Goal: Information Seeking & Learning: Learn about a topic

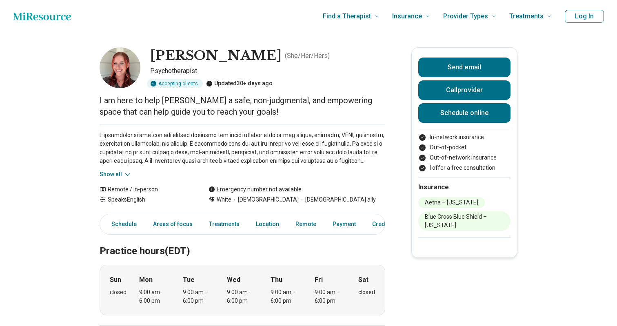
click at [264, 191] on div "Emergency number not available" at bounding box center [254, 189] width 93 height 9
click at [261, 199] on span "[DEMOGRAPHIC_DATA]" at bounding box center [264, 199] width 67 height 9
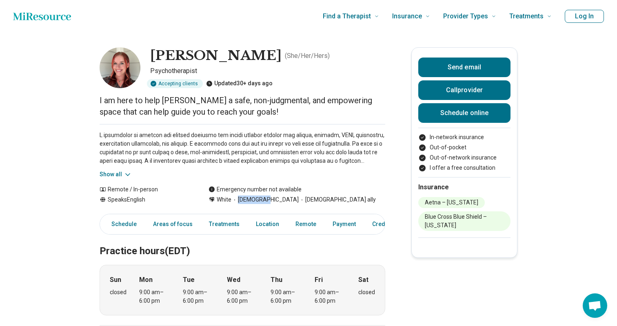
click at [261, 199] on span "[DEMOGRAPHIC_DATA]" at bounding box center [264, 199] width 67 height 9
click at [307, 199] on span "[DEMOGRAPHIC_DATA] ally" at bounding box center [336, 199] width 77 height 9
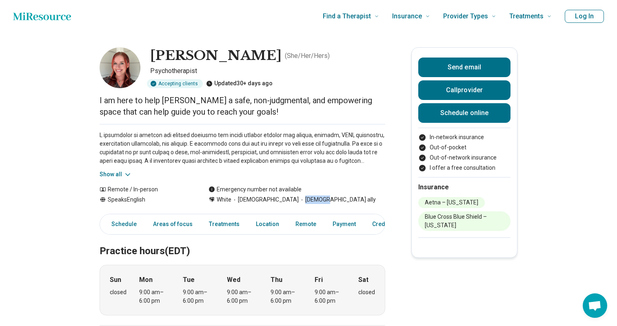
click at [307, 199] on span "[DEMOGRAPHIC_DATA] ally" at bounding box center [336, 199] width 77 height 9
click at [306, 199] on span "[DEMOGRAPHIC_DATA] ally" at bounding box center [336, 199] width 77 height 9
click at [239, 161] on p at bounding box center [241, 148] width 285 height 34
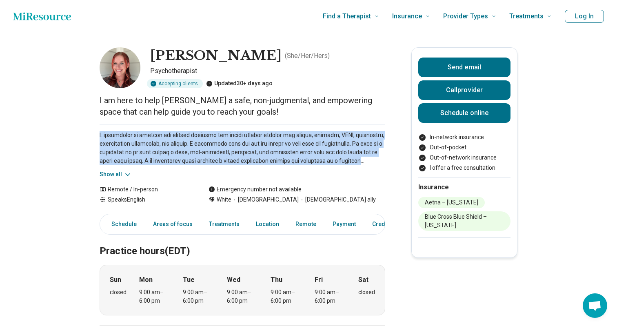
click at [239, 161] on p at bounding box center [241, 148] width 285 height 34
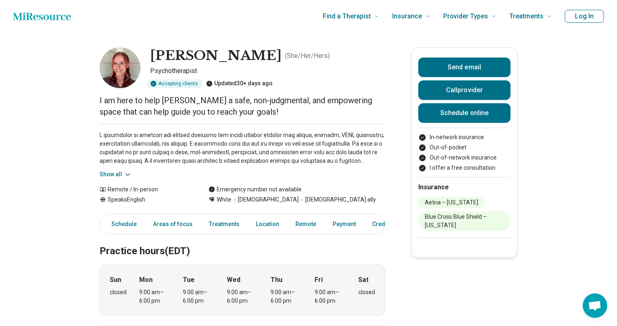
click at [210, 146] on p at bounding box center [241, 148] width 285 height 34
click at [125, 175] on icon at bounding box center [128, 174] width 8 height 8
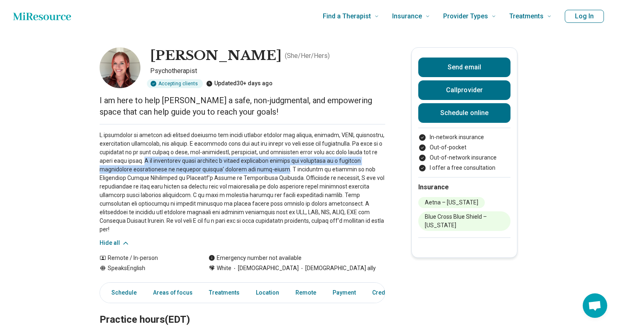
drag, startPoint x: 144, startPoint y: 161, endPoint x: 266, endPoint y: 166, distance: 122.8
click at [266, 166] on p at bounding box center [241, 182] width 285 height 103
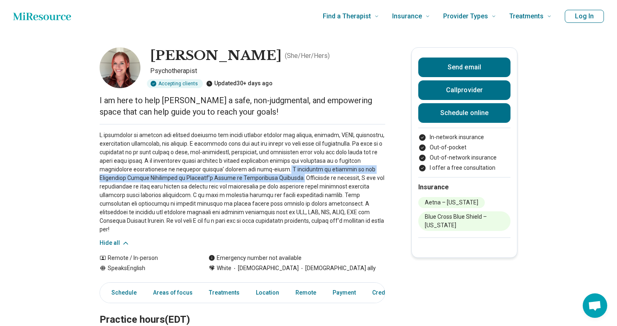
drag, startPoint x: 267, startPoint y: 166, endPoint x: 267, endPoint y: 181, distance: 15.5
click at [267, 181] on p at bounding box center [241, 182] width 285 height 103
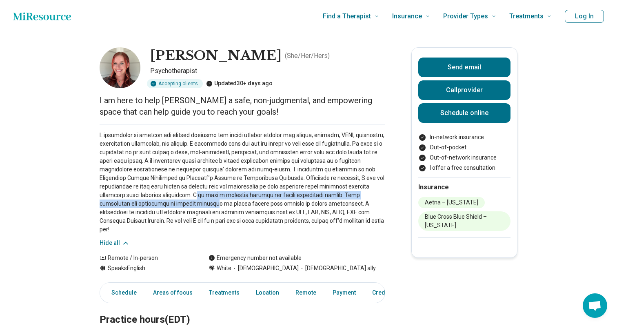
drag, startPoint x: 168, startPoint y: 199, endPoint x: 174, endPoint y: 202, distance: 7.3
click at [174, 202] on p at bounding box center [241, 182] width 285 height 103
drag, startPoint x: 170, startPoint y: 195, endPoint x: 309, endPoint y: 203, distance: 139.7
click at [309, 203] on p at bounding box center [241, 182] width 285 height 103
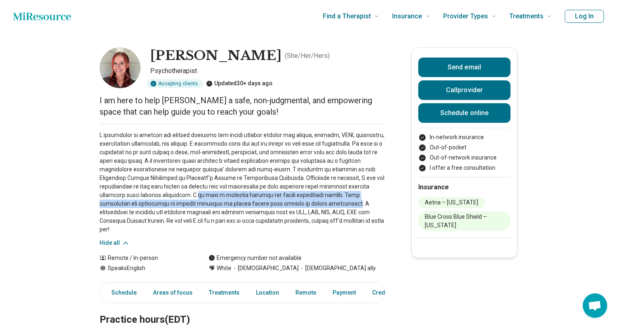
click at [309, 203] on p at bounding box center [241, 182] width 285 height 103
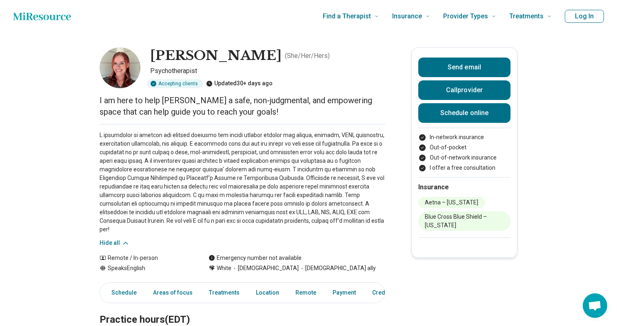
click at [252, 213] on p at bounding box center [241, 182] width 285 height 103
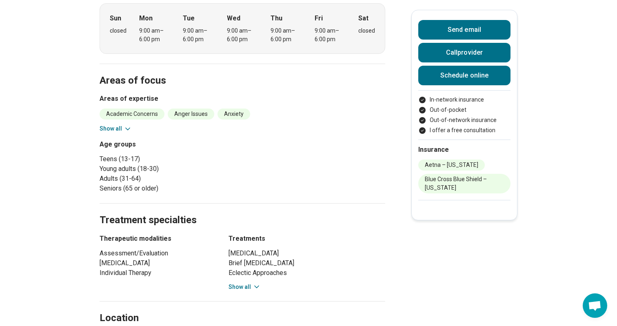
scroll to position [334, 0]
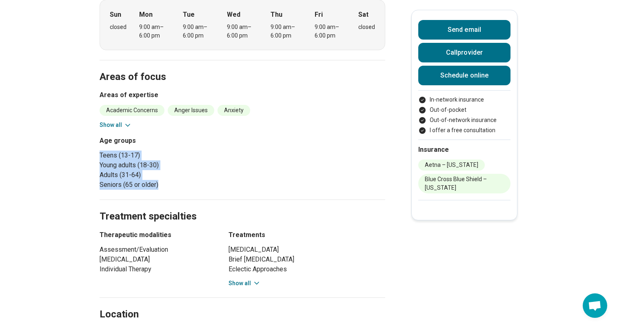
drag, startPoint x: 170, startPoint y: 179, endPoint x: 100, endPoint y: 146, distance: 77.0
click at [100, 150] on ul "Teens (13-17) Young adults (18-30) Adults (31-64) Seniors (65 or older)" at bounding box center [168, 169] width 139 height 39
click at [100, 150] on li "Teens (13-17)" at bounding box center [168, 155] width 139 height 10
click at [114, 121] on button "Show all" at bounding box center [115, 125] width 32 height 9
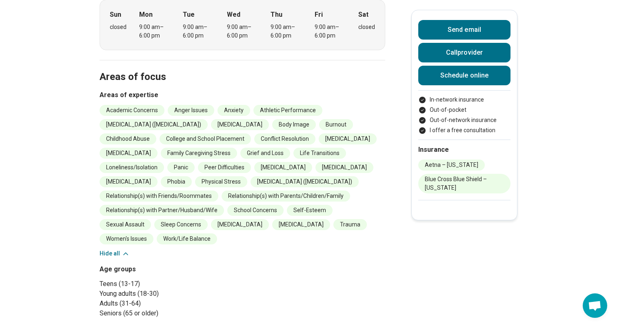
click at [137, 96] on div "Areas of expertise Academic Concerns Anger Issues Anxiety Athletic Performance …" at bounding box center [241, 174] width 285 height 168
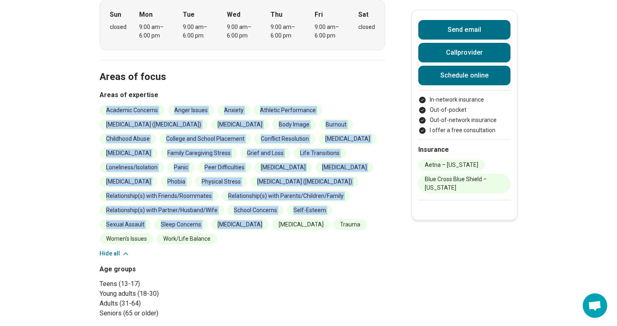
drag, startPoint x: 107, startPoint y: 104, endPoint x: 327, endPoint y: 233, distance: 254.8
click at [327, 233] on ul "Academic Concerns Anger Issues Anxiety Athletic Performance [MEDICAL_DATA] ([ME…" at bounding box center [241, 174] width 285 height 139
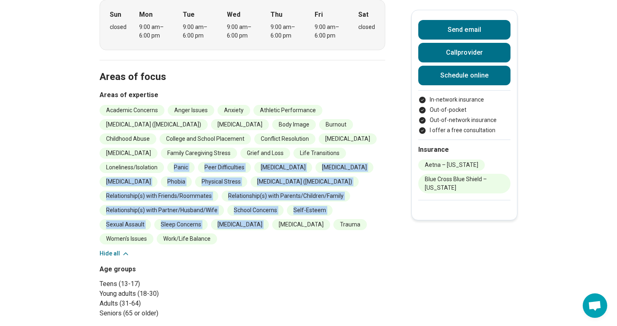
drag, startPoint x: 327, startPoint y: 233, endPoint x: 154, endPoint y: 166, distance: 186.0
click at [154, 166] on ul "Academic Concerns Anger Issues Anxiety Athletic Performance [MEDICAL_DATA] ([ME…" at bounding box center [241, 174] width 285 height 139
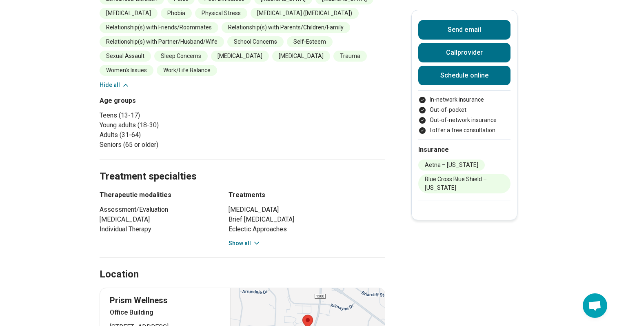
scroll to position [507, 0]
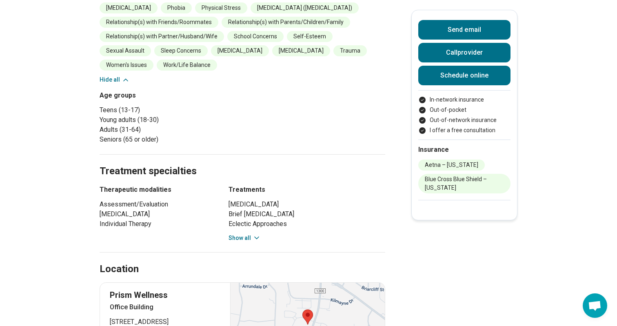
click at [257, 234] on icon at bounding box center [256, 238] width 8 height 8
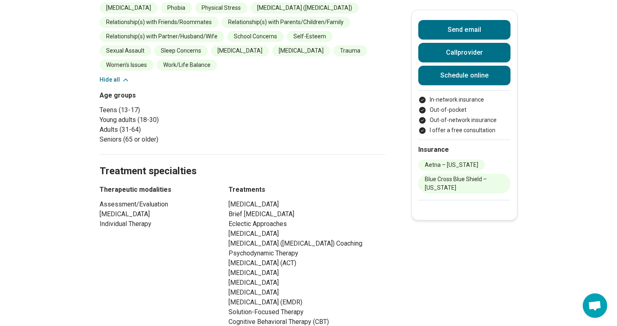
scroll to position [649, 0]
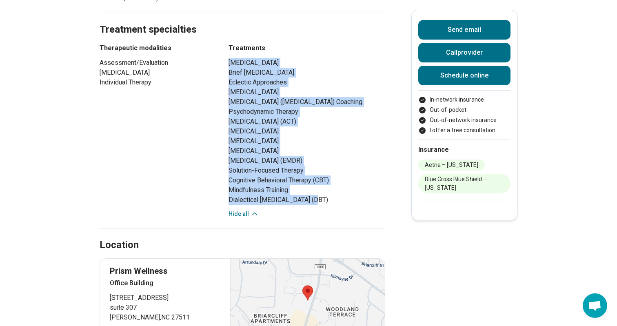
drag, startPoint x: 228, startPoint y: 53, endPoint x: 311, endPoint y: 207, distance: 174.6
click at [311, 205] on ul "[MEDICAL_DATA] Brief [MEDICAL_DATA] Eclectic Approaches [MEDICAL_DATA] [MEDICAL…" at bounding box center [306, 131] width 157 height 147
click at [311, 205] on li "Dialectical [MEDICAL_DATA] (DBT)" at bounding box center [306, 200] width 157 height 10
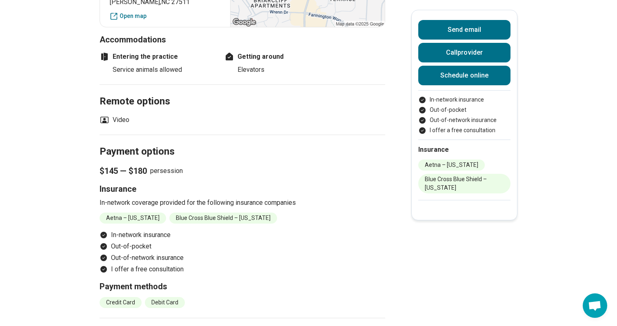
scroll to position [954, 0]
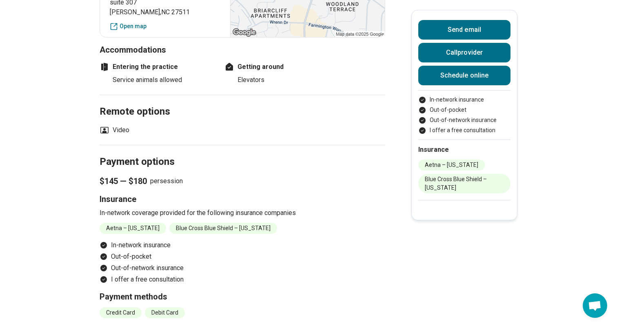
click at [260, 218] on p "In-network coverage provided for the following insurance companies" at bounding box center [241, 213] width 285 height 10
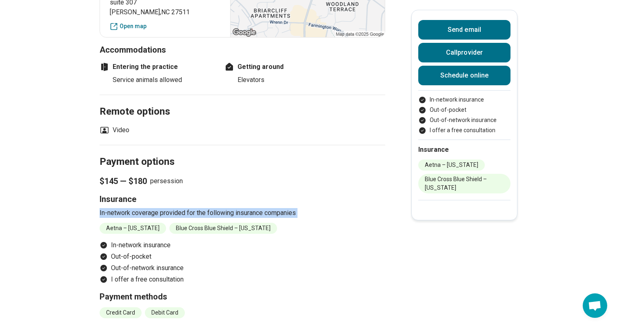
click at [260, 218] on p "In-network coverage provided for the following insurance companies" at bounding box center [241, 213] width 285 height 10
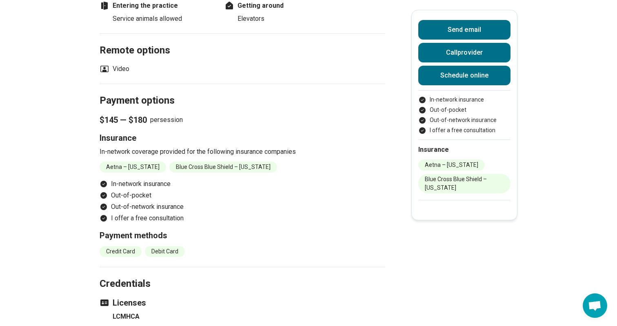
scroll to position [903, 0]
